Goal: Information Seeking & Learning: Check status

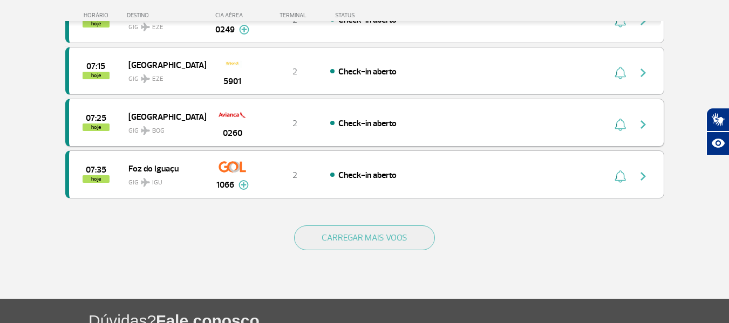
scroll to position [1025, 0]
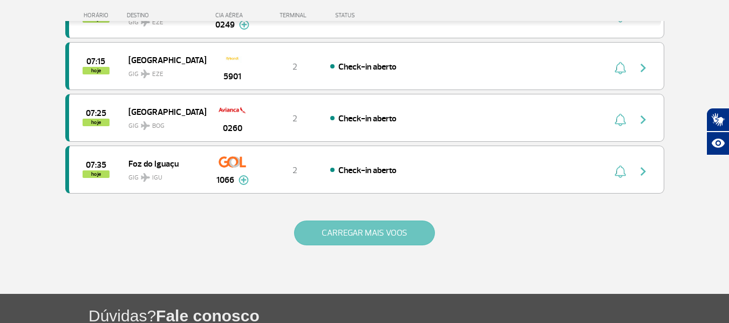
click at [319, 243] on button "CARREGAR MAIS VOOS" at bounding box center [364, 233] width 141 height 25
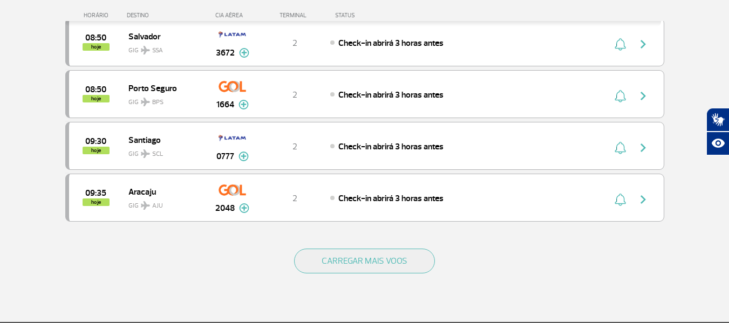
scroll to position [2049, 0]
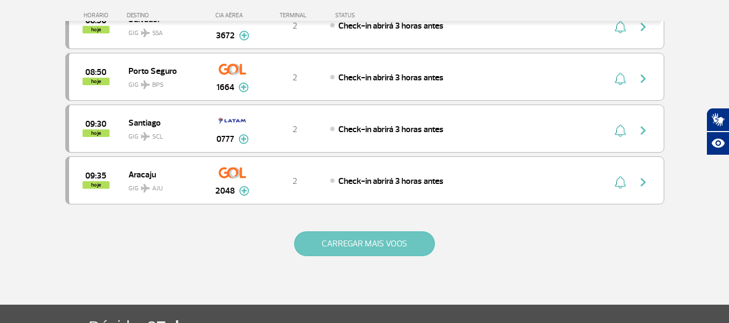
click at [328, 253] on button "CARREGAR MAIS VOOS" at bounding box center [364, 243] width 141 height 25
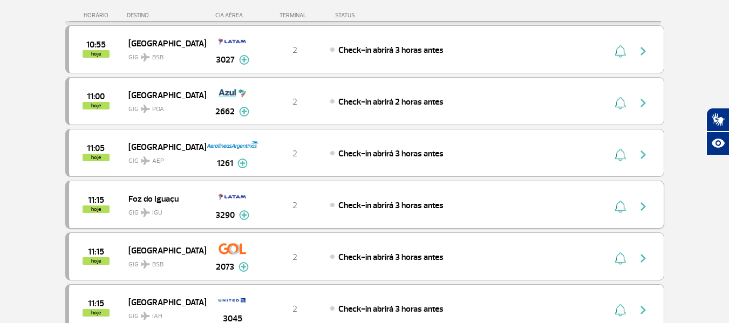
scroll to position [2750, 0]
click at [346, 220] on div "11:15 hoje Foz do Iguaçu GIG IGU 3290 2 Check-in abrirá 3 horas antes Parcerias…" at bounding box center [364, 204] width 599 height 48
click at [347, 216] on div "11:15 hoje [GEOGRAPHIC_DATA] GIG IGU 3290 2 Check-in abrirá 3 horas antes Parce…" at bounding box center [364, 204] width 599 height 48
click at [381, 209] on span "Check-in abrirá 3 horas antes" at bounding box center [390, 205] width 105 height 11
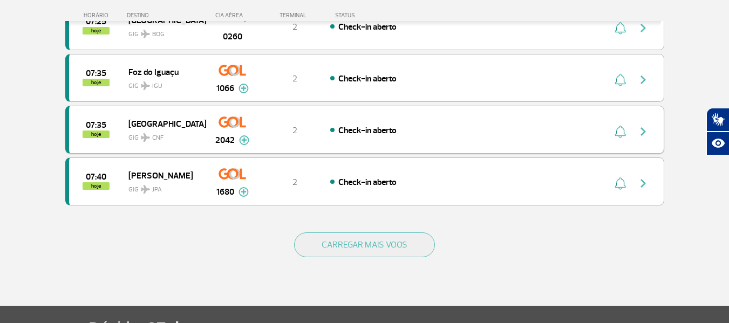
scroll to position [1025, 0]
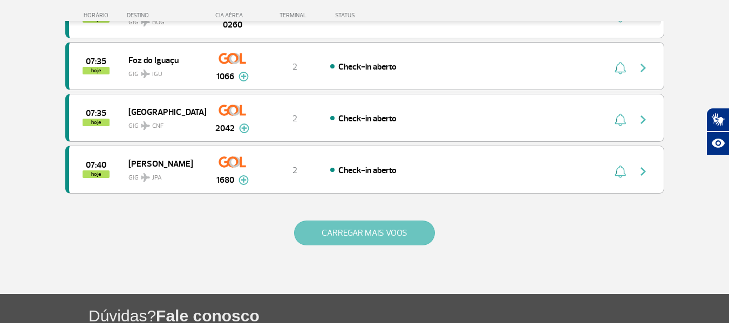
click at [339, 225] on button "CARREGAR MAIS VOOS" at bounding box center [364, 233] width 141 height 25
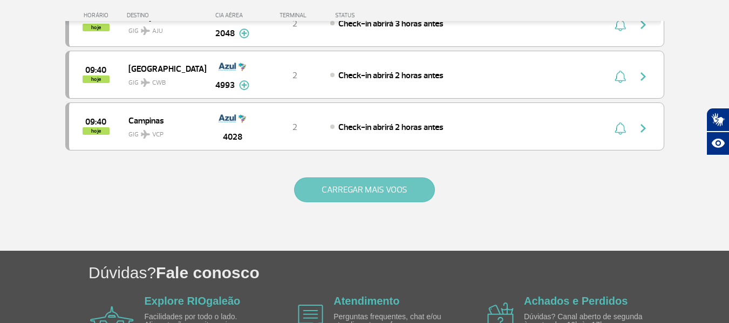
click at [339, 200] on button "CARREGAR MAIS VOOS" at bounding box center [364, 189] width 141 height 25
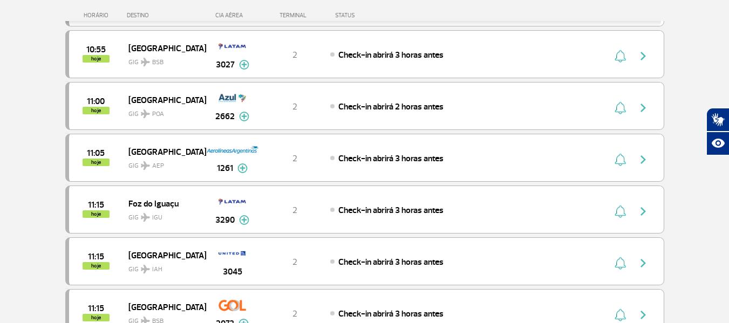
scroll to position [2643, 0]
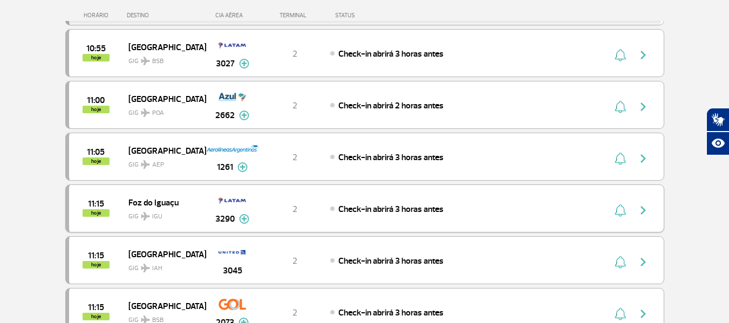
click at [356, 210] on span "Check-in abrirá 3 horas antes" at bounding box center [390, 209] width 105 height 11
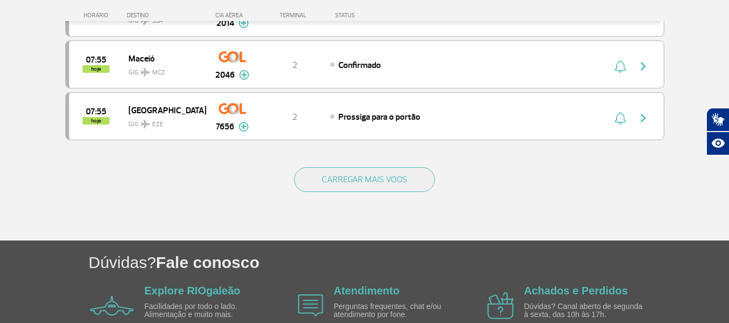
scroll to position [1079, 0]
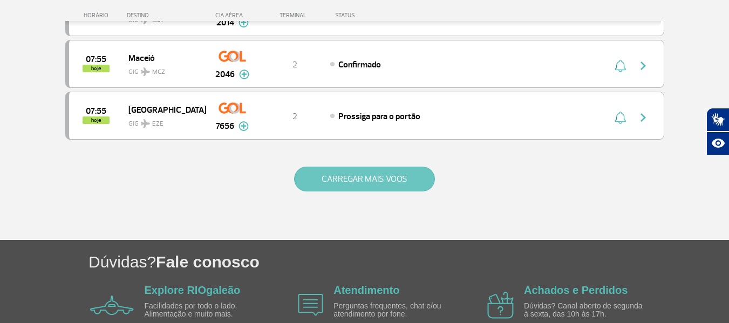
click at [339, 171] on button "CARREGAR MAIS VOOS" at bounding box center [364, 179] width 141 height 25
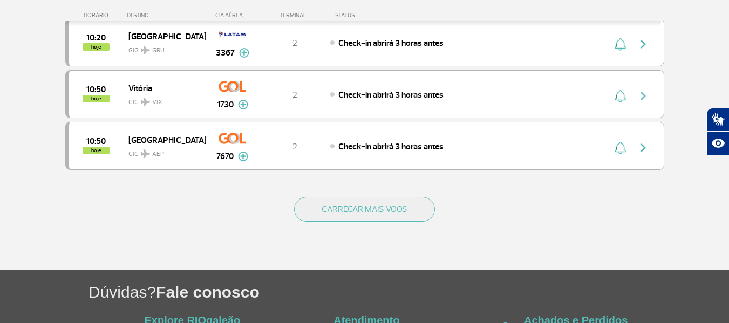
scroll to position [2103, 0]
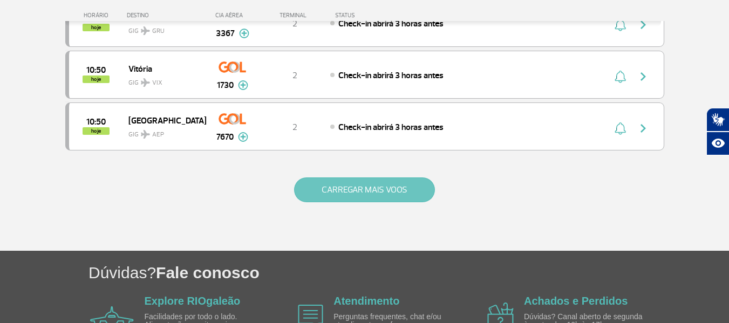
click at [355, 189] on button "CARREGAR MAIS VOOS" at bounding box center [364, 189] width 141 height 25
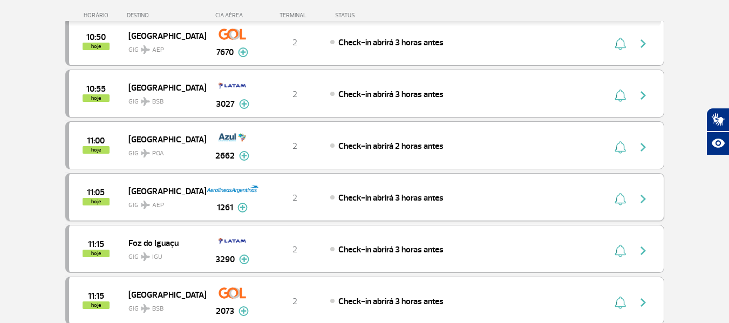
scroll to position [2265, 0]
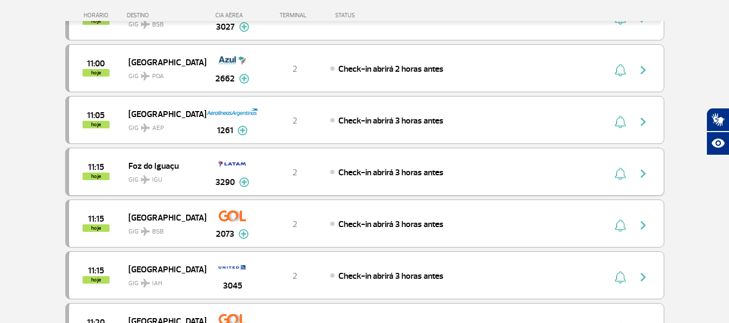
click at [360, 174] on span "Check-in abrirá 3 horas antes" at bounding box center [390, 172] width 105 height 11
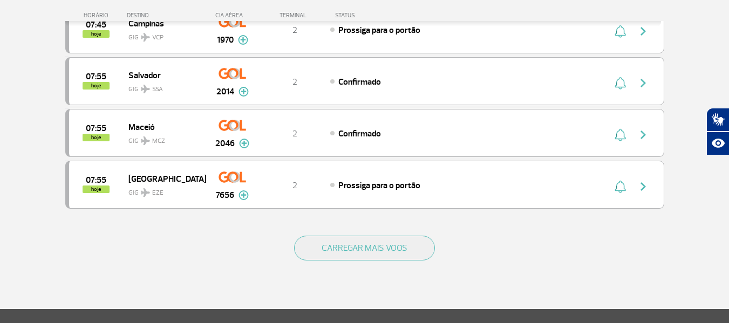
scroll to position [1025, 0]
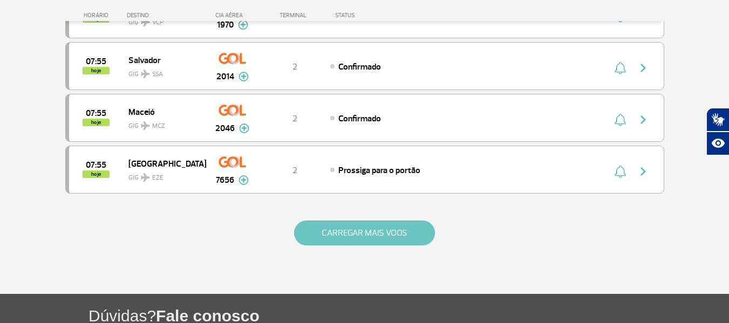
click at [340, 230] on button "CARREGAR MAIS VOOS" at bounding box center [364, 233] width 141 height 25
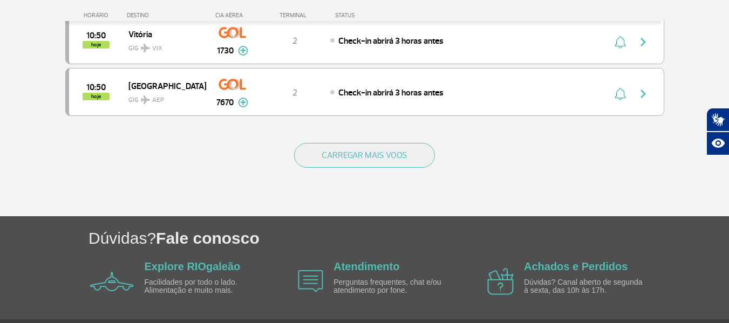
scroll to position [2157, 0]
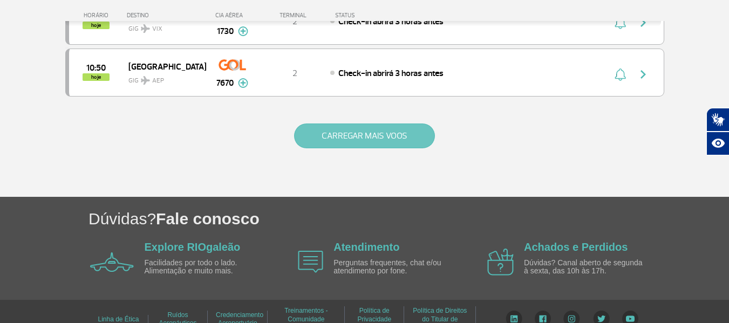
click at [365, 134] on button "CARREGAR MAIS VOOS" at bounding box center [364, 135] width 141 height 25
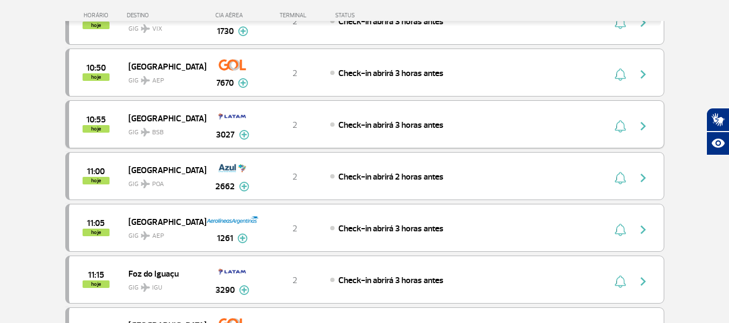
click at [375, 131] on div "10:55 hoje Brasília GIG BSB 3027 2 Check-in abrirá 3 horas antes Parcerias: Luf…" at bounding box center [364, 124] width 599 height 48
click at [373, 136] on div "10:55 hoje Brasília GIG BSB 3027 2 Check-in abrirá 3 horas antes Parcerias: Luf…" at bounding box center [364, 124] width 599 height 48
click at [362, 124] on span "Check-in abrirá 3 horas antes" at bounding box center [390, 125] width 105 height 11
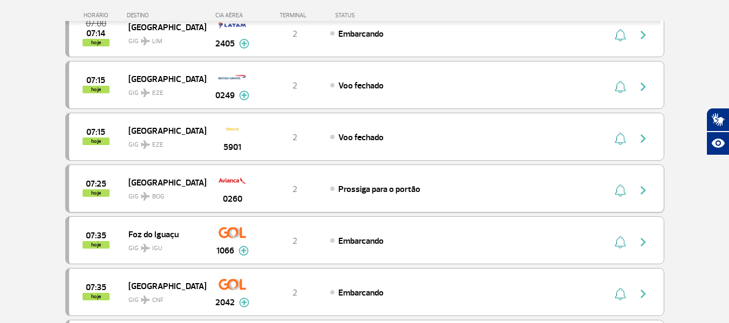
scroll to position [431, 0]
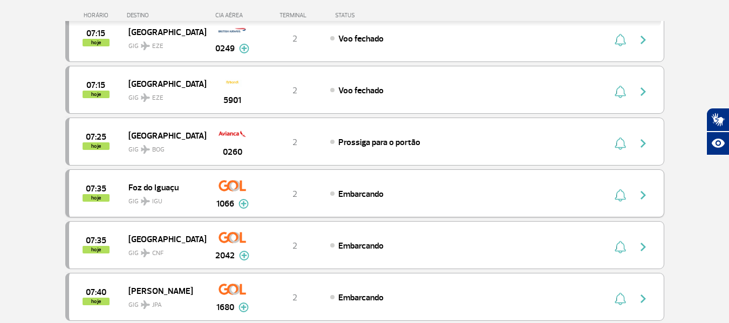
click at [355, 200] on div "07:35 hoje Foz do Iguaçu GIG IGU 1066 2 Embarcando Parcerias: Air France 1968 A…" at bounding box center [364, 193] width 599 height 48
click at [430, 193] on div "Embarcando" at bounding box center [449, 194] width 238 height 12
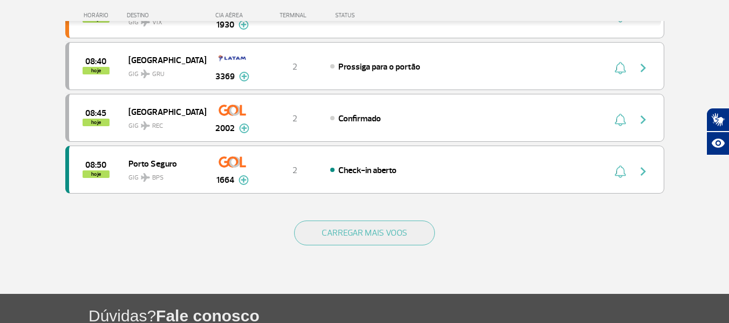
scroll to position [1133, 0]
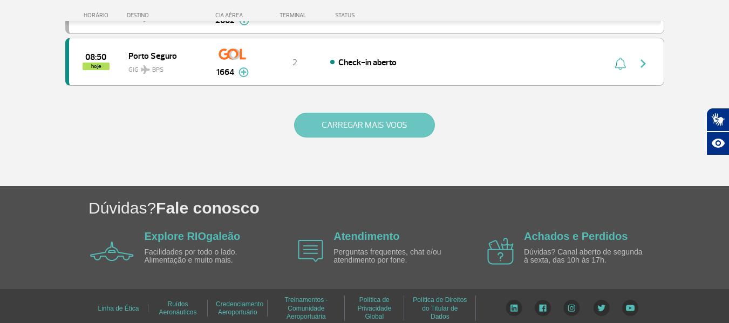
click at [372, 129] on button "CARREGAR MAIS VOOS" at bounding box center [364, 125] width 141 height 25
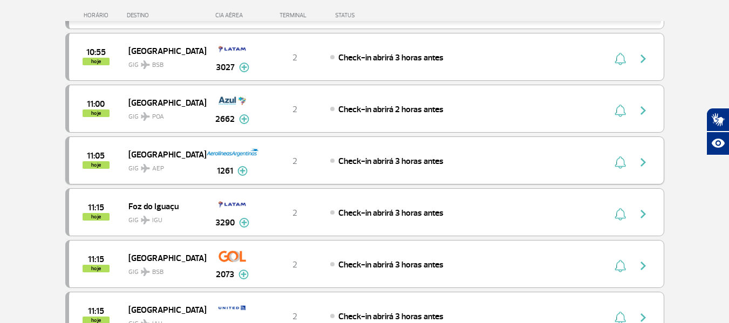
scroll to position [1941, 0]
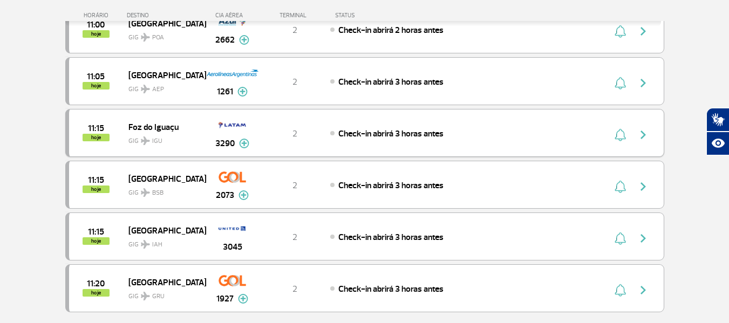
drag, startPoint x: 397, startPoint y: 142, endPoint x: 402, endPoint y: 138, distance: 6.5
click at [398, 142] on div "11:15 hoje [GEOGRAPHIC_DATA] GIG IGU 3290 2 Check-in abrirá 3 horas antes Parce…" at bounding box center [364, 133] width 599 height 48
click at [419, 128] on span "Check-in abrirá 3 horas antes" at bounding box center [390, 133] width 105 height 11
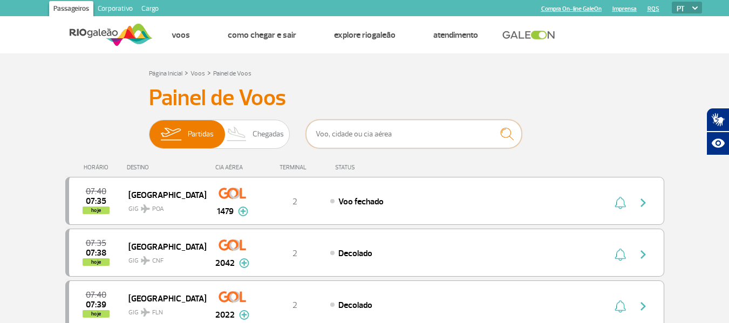
click at [449, 131] on input "text" at bounding box center [414, 134] width 216 height 29
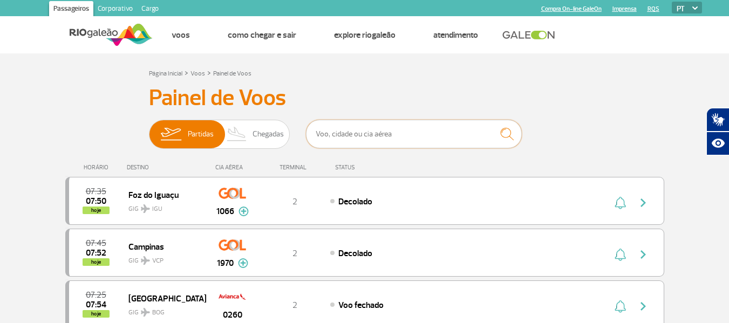
drag, startPoint x: 452, startPoint y: 132, endPoint x: 458, endPoint y: 136, distance: 7.7
click at [457, 134] on input "text" at bounding box center [414, 134] width 216 height 29
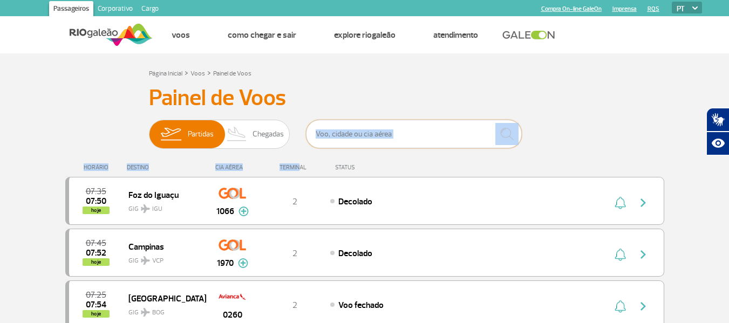
drag, startPoint x: 361, startPoint y: 139, endPoint x: 371, endPoint y: 141, distance: 10.1
click at [362, 139] on input "text" at bounding box center [414, 134] width 216 height 29
click at [398, 131] on input "text" at bounding box center [414, 134] width 216 height 29
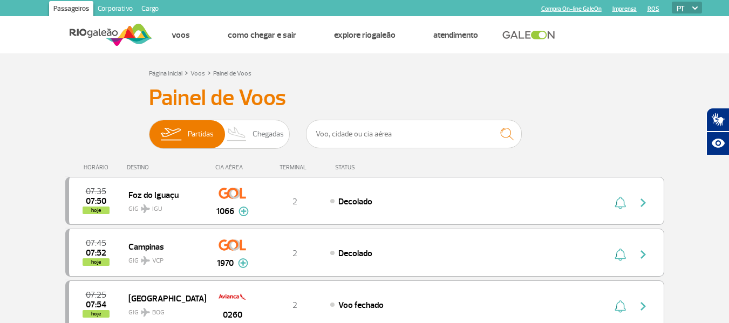
drag, startPoint x: 620, startPoint y: 67, endPoint x: 565, endPoint y: 98, distance: 63.5
click at [421, 138] on input "text" at bounding box center [414, 134] width 216 height 29
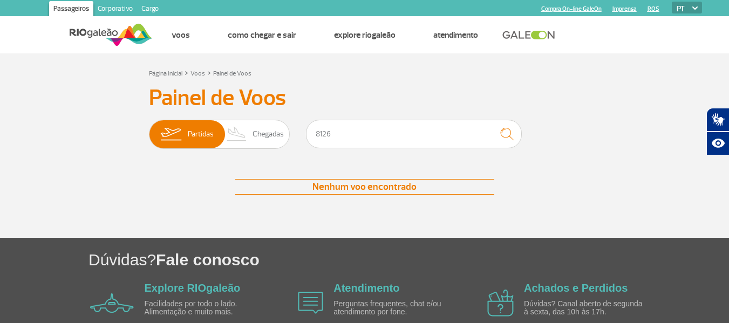
click at [401, 150] on div "8126" at bounding box center [414, 136] width 216 height 32
drag, startPoint x: 395, startPoint y: 144, endPoint x: 387, endPoint y: 136, distance: 11.1
click at [394, 143] on input "8126" at bounding box center [414, 134] width 216 height 29
type input "8"
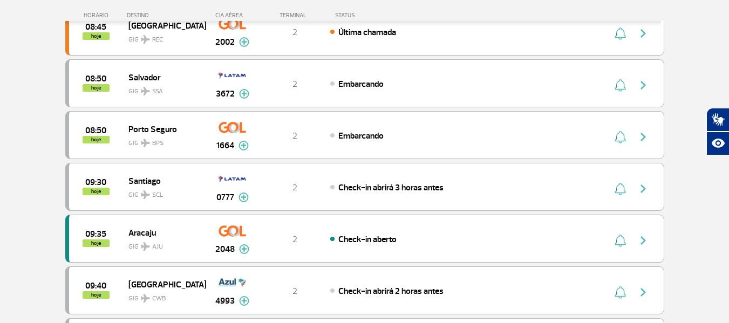
scroll to position [701, 0]
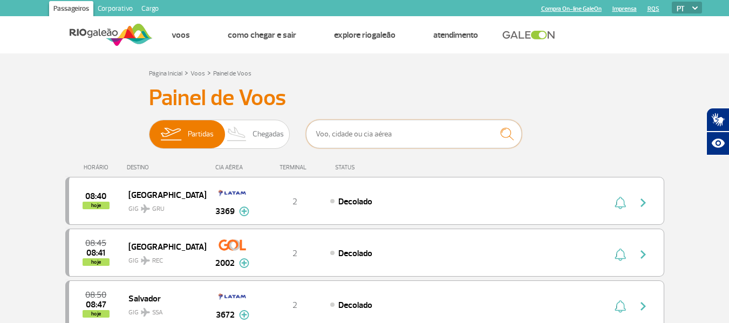
click at [325, 128] on input "text" at bounding box center [414, 134] width 216 height 29
type input "1730"
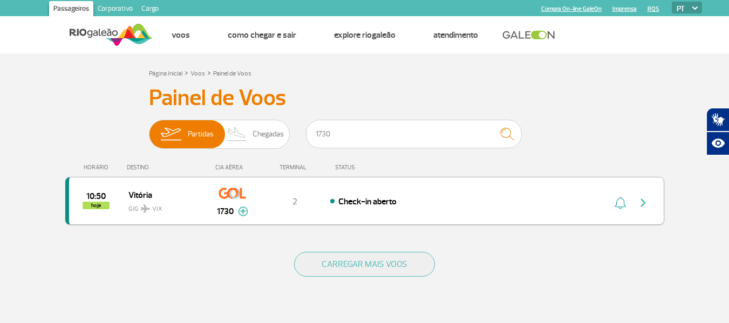
click at [456, 198] on div "Check-in aberto" at bounding box center [449, 201] width 238 height 12
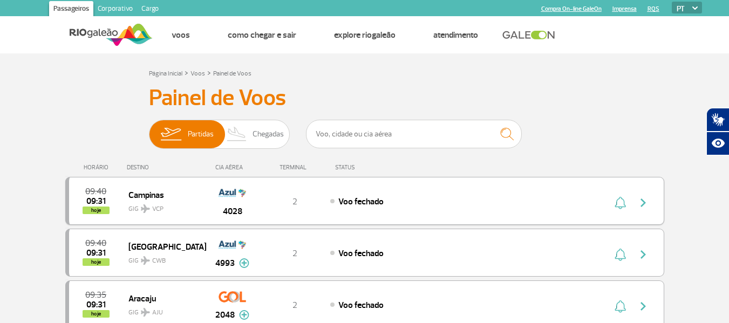
drag, startPoint x: 148, startPoint y: 114, endPoint x: 618, endPoint y: 195, distance: 476.6
